Goal: Task Accomplishment & Management: Complete application form

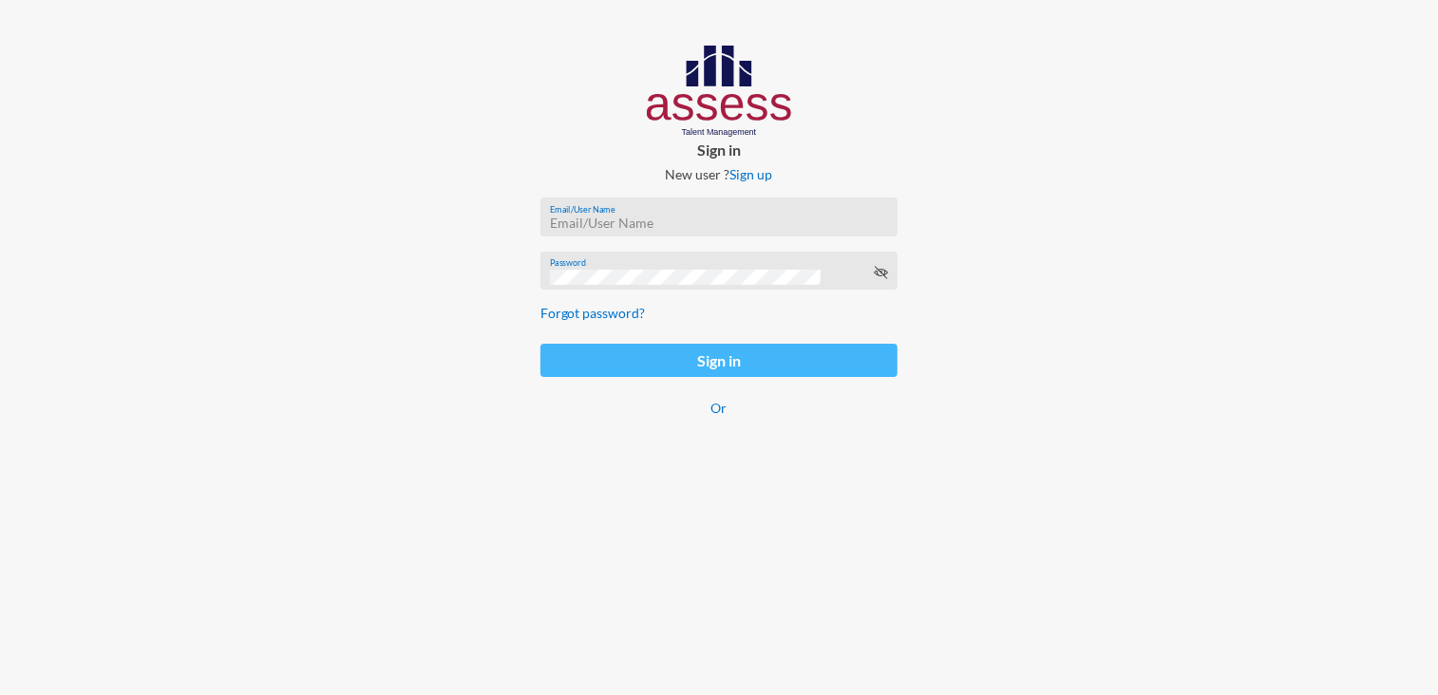
type input "SPLSS1032161059"
click at [689, 369] on button "Sign in" at bounding box center [719, 360] width 358 height 33
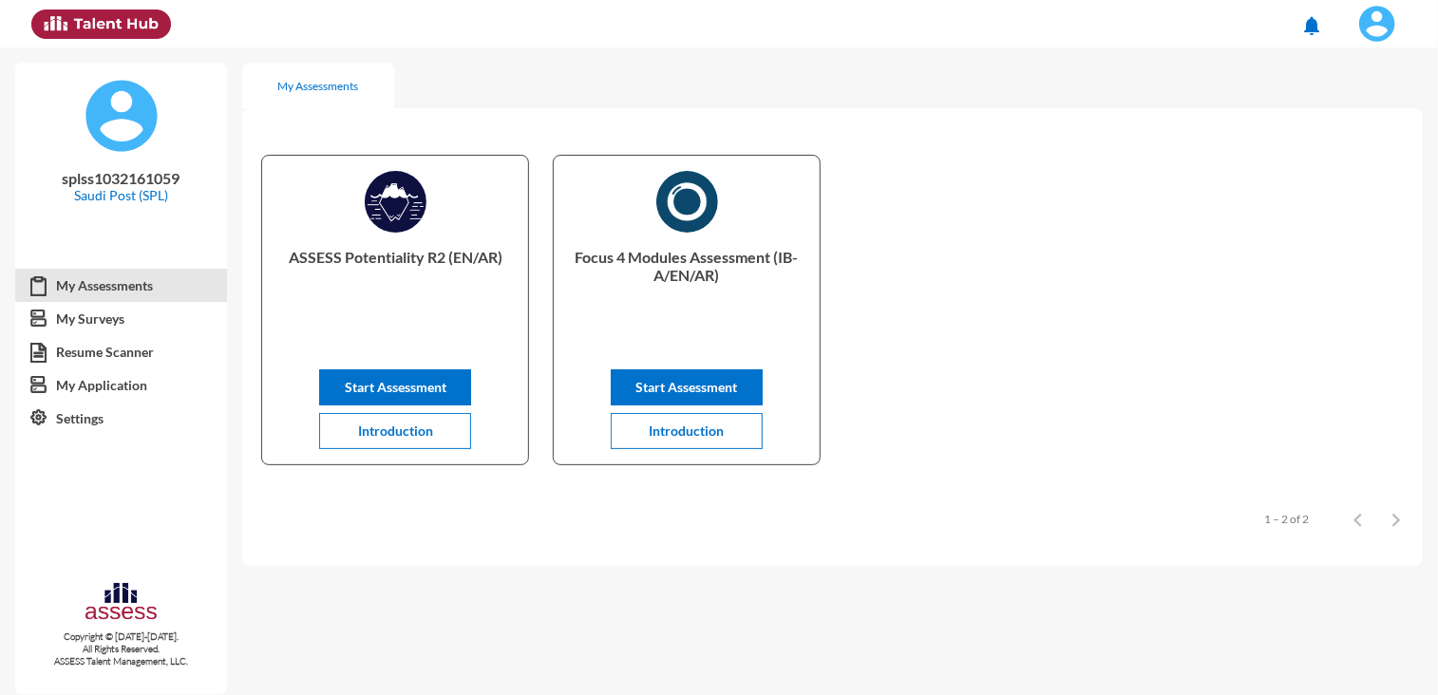
click at [339, 514] on div "Items per page: 8 1 – 2 of 2" at bounding box center [832, 519] width 1180 height 53
click at [337, 561] on div "ASSESS Potentiality R2 (EN/AR) Start Assessment Introduction Focus 4 Modules As…" at bounding box center [832, 337] width 1180 height 458
click at [414, 381] on span "Start Assessment" at bounding box center [396, 387] width 102 height 16
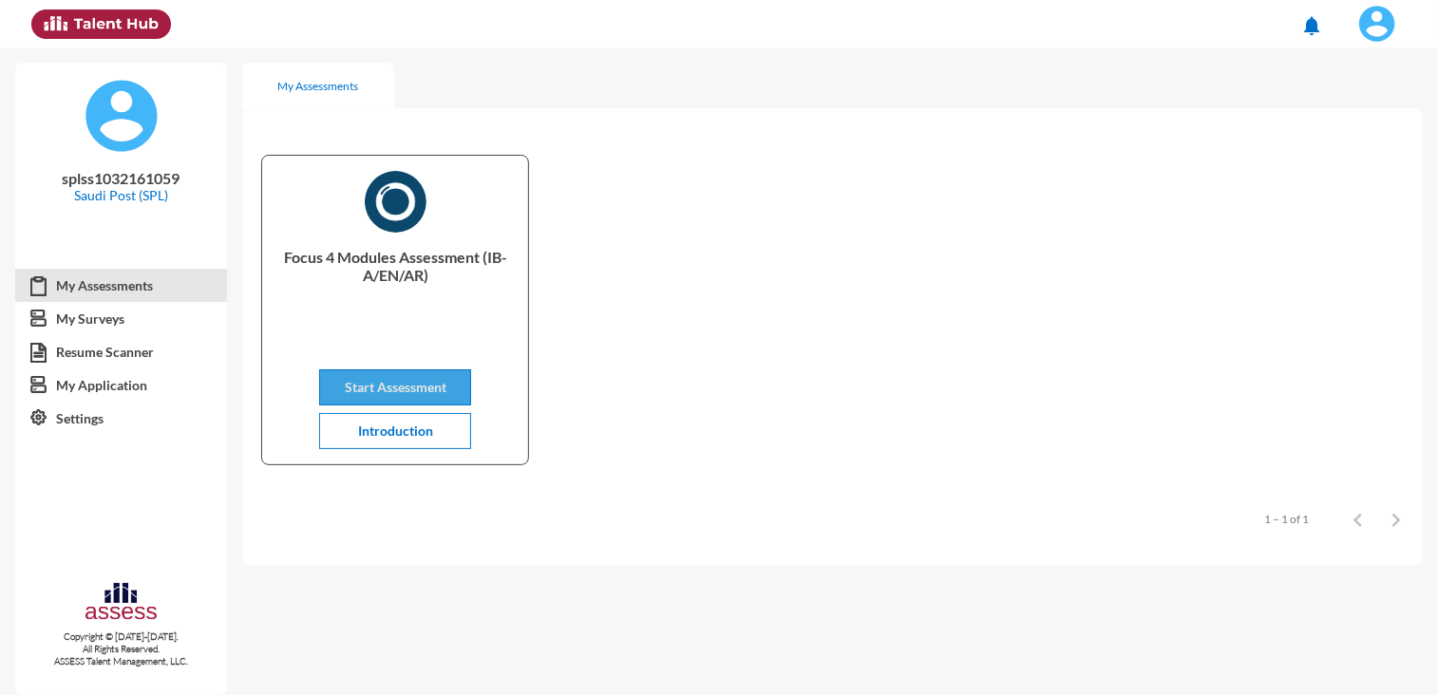
click at [405, 389] on span "Start Assessment" at bounding box center [396, 387] width 102 height 16
